Goal: Navigation & Orientation: Go to known website

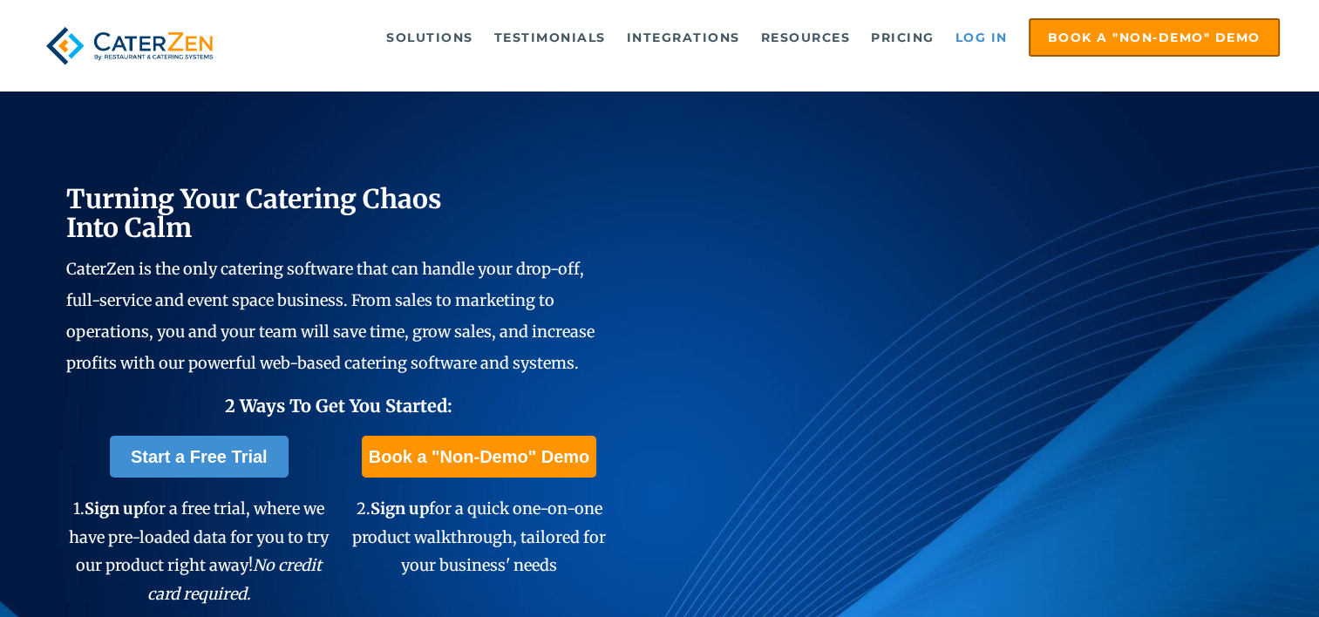
click at [991, 38] on link "Log in" at bounding box center [982, 37] width 70 height 35
click at [997, 42] on link "Log in" at bounding box center [982, 37] width 70 height 35
